Goal: Task Accomplishment & Management: Complete application form

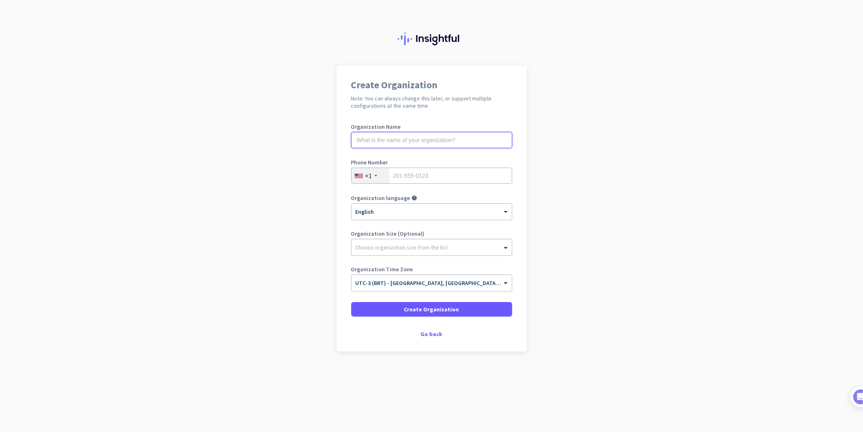
click at [383, 147] on input "text" at bounding box center [431, 140] width 161 height 16
type input "BoraUp"
type input "+55"
click at [363, 175] on div "+1" at bounding box center [371, 175] width 38 height 15
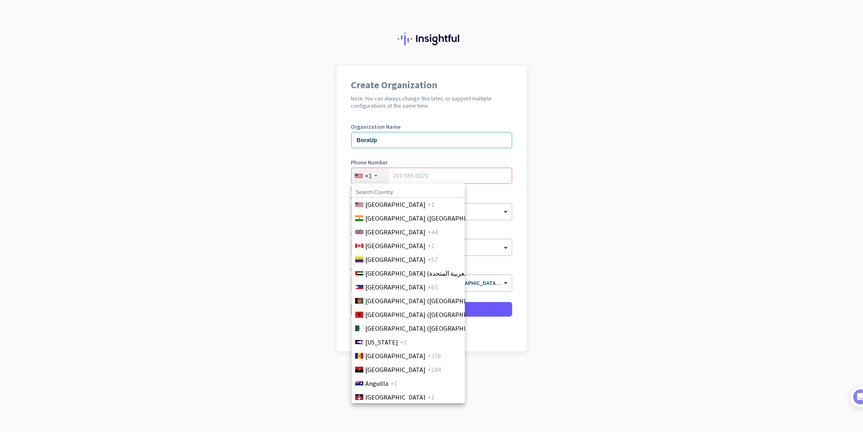
click at [383, 189] on input at bounding box center [408, 192] width 113 height 11
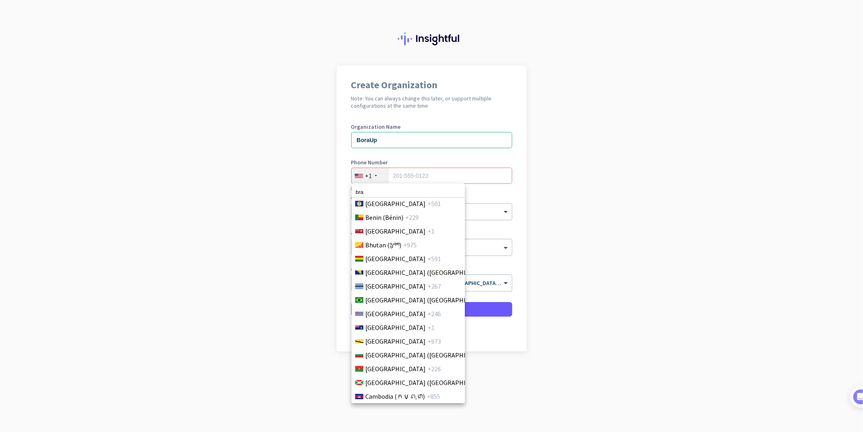
scroll to position [377, 0]
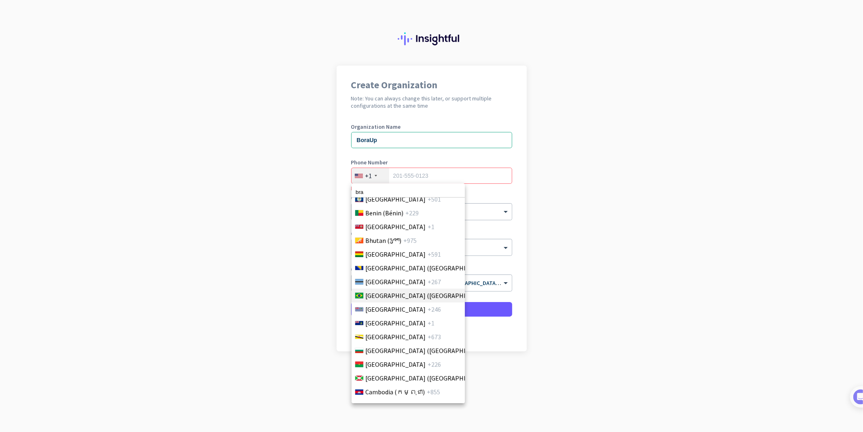
type input "bra"
click at [391, 298] on span "[GEOGRAPHIC_DATA] ([GEOGRAPHIC_DATA])" at bounding box center [428, 296] width 126 height 10
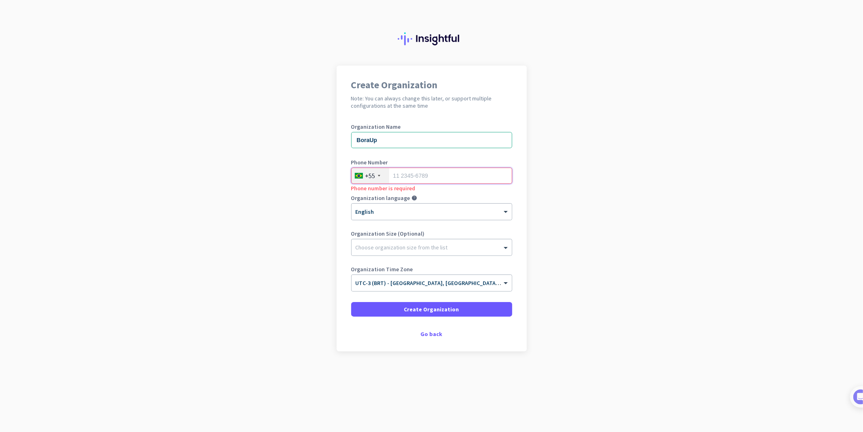
click at [419, 177] on input "tel" at bounding box center [431, 176] width 161 height 16
type input "34996671092"
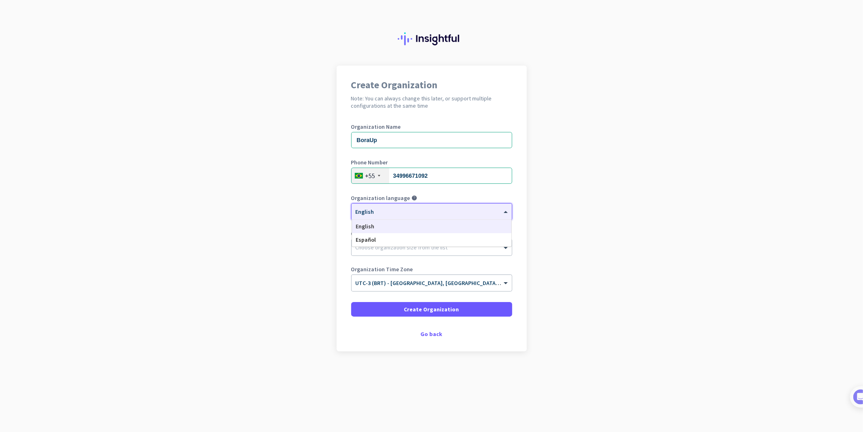
click at [353, 211] on div at bounding box center [432, 209] width 160 height 7
click at [308, 212] on app-onboarding-organization "Create Organization Note: You can always change this later, or support multiple…" at bounding box center [431, 229] width 863 height 326
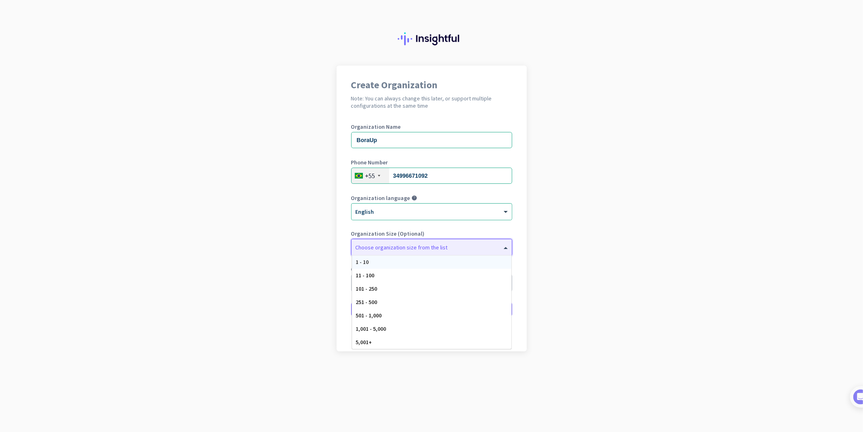
click at [404, 246] on div at bounding box center [432, 245] width 160 height 8
click at [391, 268] on div "1 - 10" at bounding box center [431, 261] width 159 height 13
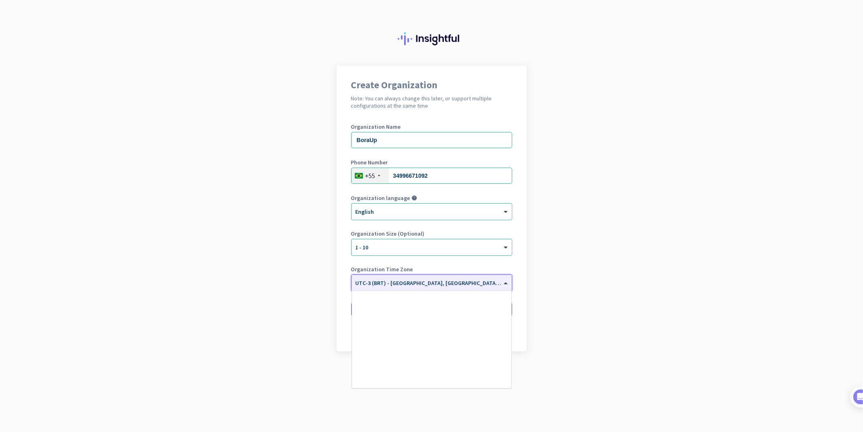
click at [392, 278] on input "text" at bounding box center [424, 280] width 136 height 6
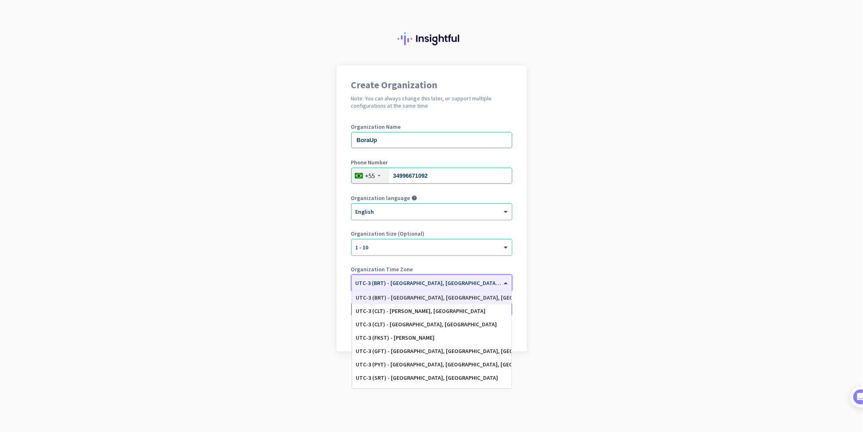
click at [285, 273] on app-onboarding-organization "Create Organization Note: You can always change this later, or support multiple…" at bounding box center [431, 229] width 863 height 326
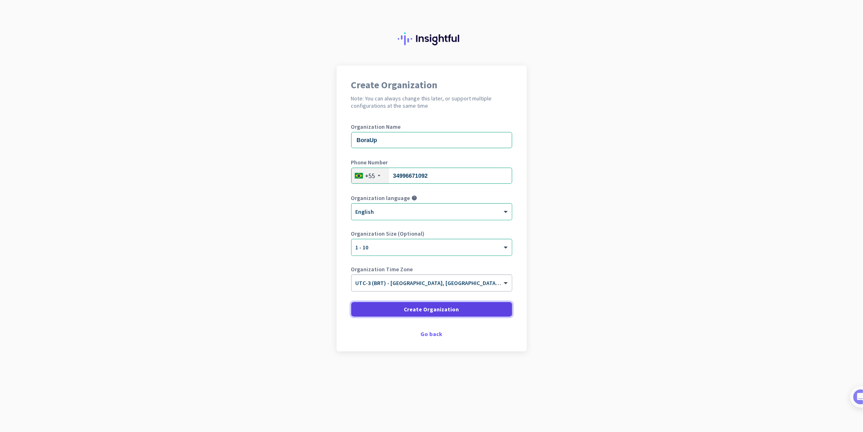
click at [379, 309] on span at bounding box center [431, 309] width 161 height 19
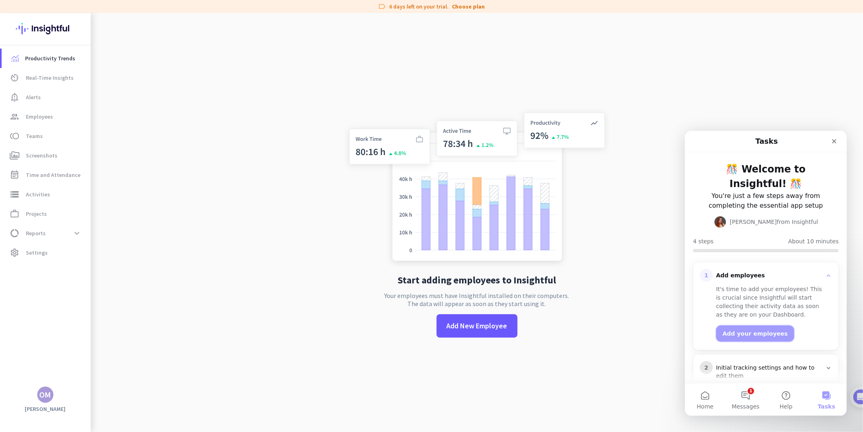
click at [740, 325] on button "Add your employees" at bounding box center [755, 333] width 78 height 16
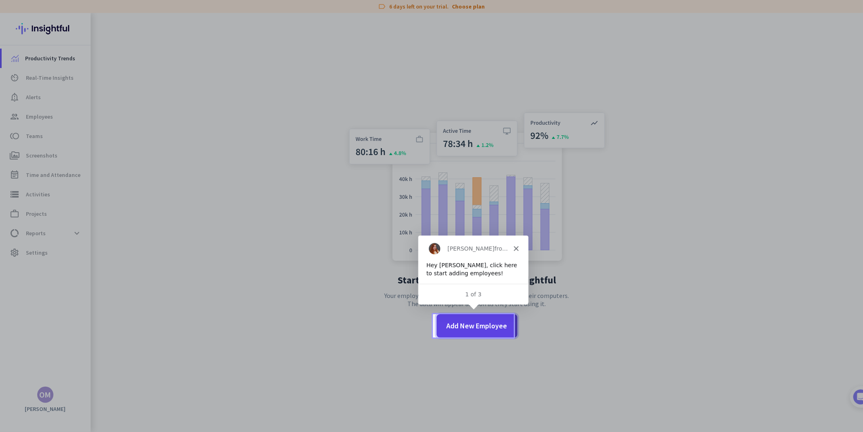
click at [505, 332] on span at bounding box center [477, 325] width 81 height 19
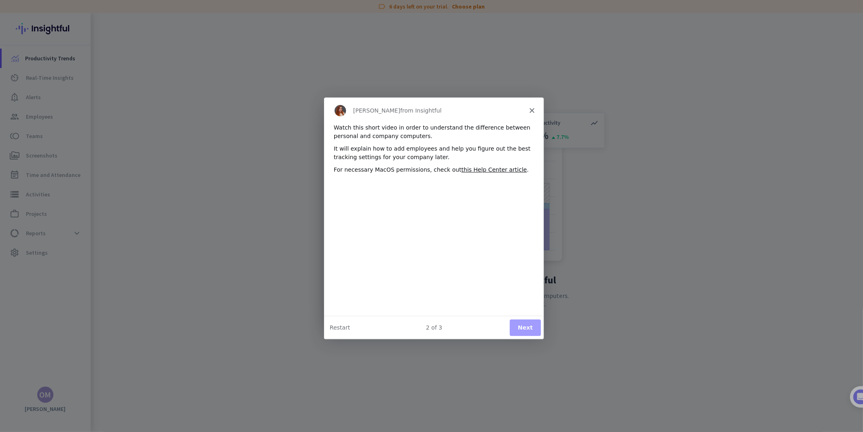
click at [533, 106] on div "[PERSON_NAME] from Insightful" at bounding box center [433, 110] width 220 height 26
click at [528, 111] on div "[PERSON_NAME] from Insightful" at bounding box center [433, 110] width 220 height 26
click at [533, 109] on icon "Close" at bounding box center [531, 109] width 5 height 5
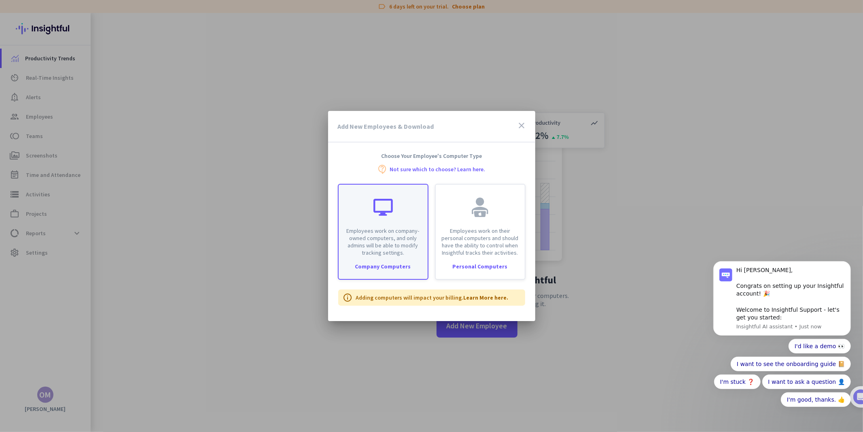
click at [409, 263] on div "Employees work on company-owned computers, and only admins will be able to modi…" at bounding box center [383, 232] width 91 height 96
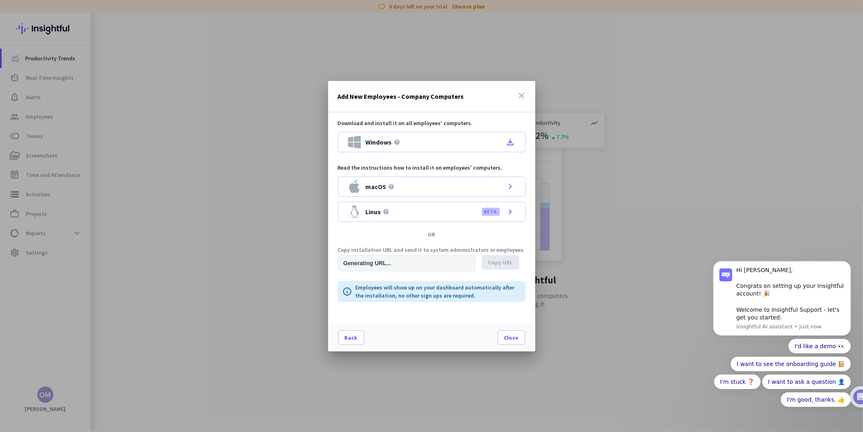
type input "[URL][DOMAIN_NAME]"
click at [433, 211] on div "Linux help BETA chevron_right" at bounding box center [432, 212] width 188 height 20
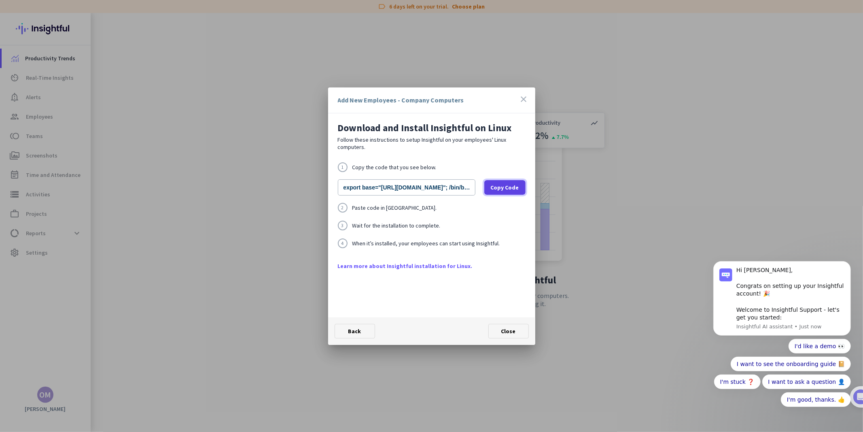
click at [508, 186] on span "Copy Code" at bounding box center [505, 187] width 28 height 8
click at [504, 188] on span "Copy Code" at bounding box center [505, 187] width 28 height 8
click at [436, 197] on div "1 Copy the code that you see below. export base="[URL][DOMAIN_NAME]"; /bin/bash…" at bounding box center [432, 212] width 188 height 100
drag, startPoint x: 435, startPoint y: 189, endPoint x: 501, endPoint y: 188, distance: 65.6
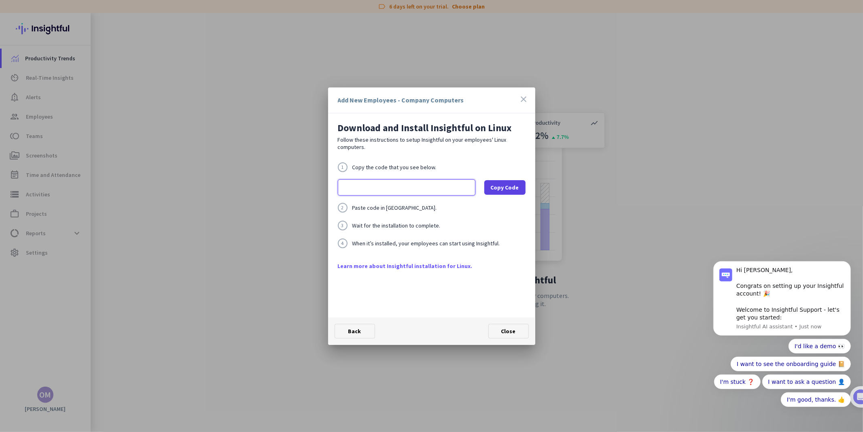
click at [501, 188] on div "export base="[URL][DOMAIN_NAME]"; /bin/bash -c "organizationId="wvmb7fwayqfljkb…" at bounding box center [432, 187] width 188 height 16
click at [433, 187] on input "export base="[URL][DOMAIN_NAME]"; /bin/bash -c "organizationId="wvmb7fwayqfljkb…" at bounding box center [407, 187] width 138 height 16
click at [502, 189] on span "Copy Code" at bounding box center [505, 187] width 28 height 8
click at [416, 237] on div "1 Copy the code that you see below. export base="[URL][DOMAIN_NAME]"; /bin/bash…" at bounding box center [432, 212] width 188 height 100
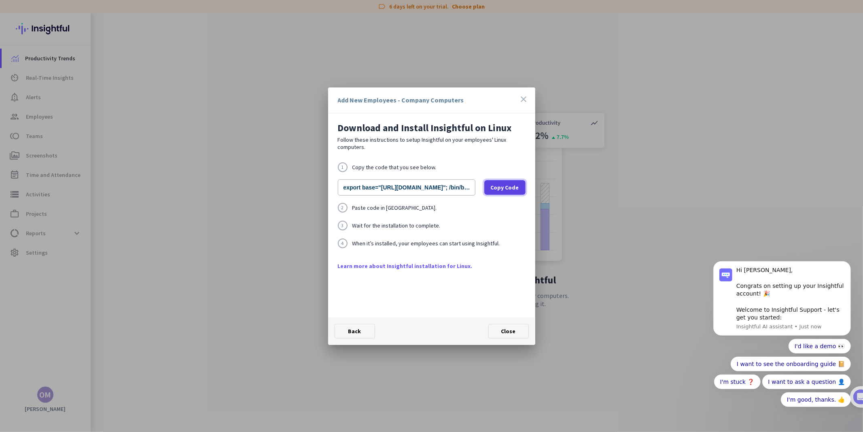
click at [496, 182] on span at bounding box center [504, 187] width 41 height 19
click at [495, 188] on span "Copy Code" at bounding box center [505, 187] width 28 height 8
